Goal: Information Seeking & Learning: Compare options

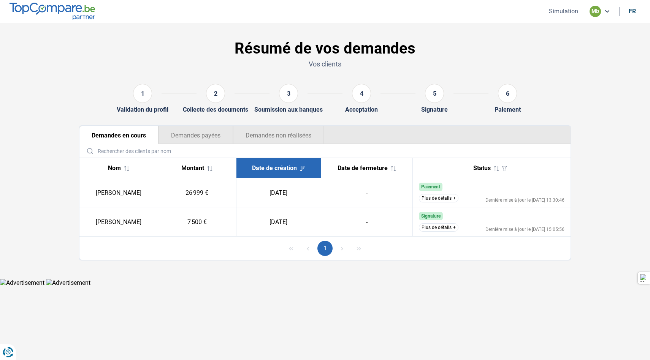
click at [449, 230] on button "Plus de détails" at bounding box center [439, 228] width 40 height 8
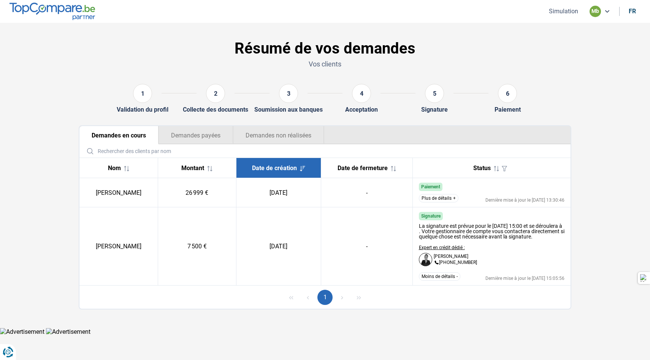
click at [108, 251] on td "[PERSON_NAME]" at bounding box center [118, 247] width 78 height 78
click at [452, 280] on button "Moins de détails" at bounding box center [439, 277] width 41 height 8
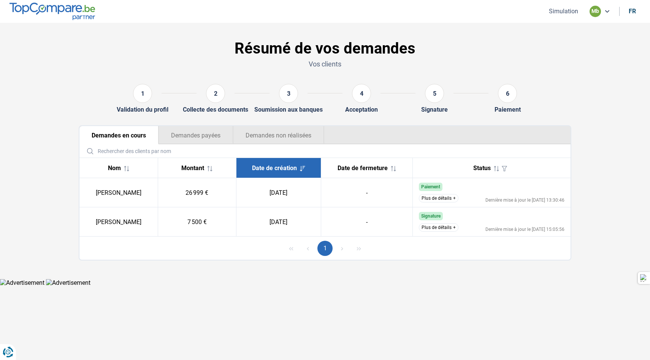
click at [447, 229] on button "Plus de détails" at bounding box center [439, 228] width 40 height 8
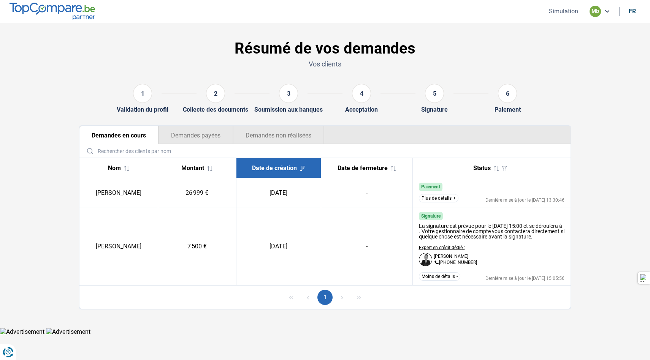
click at [119, 259] on td "[PERSON_NAME]" at bounding box center [118, 247] width 78 height 78
click at [120, 253] on td "[PERSON_NAME]" at bounding box center [118, 247] width 78 height 78
